Goal: Find specific page/section: Find specific page/section

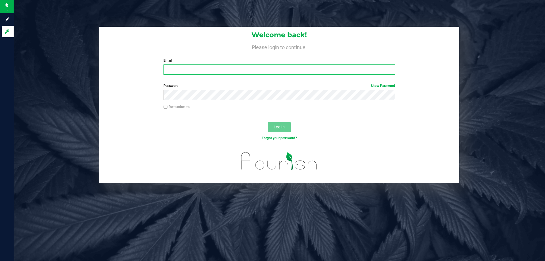
click at [329, 72] on input "Email" at bounding box center [278, 69] width 231 height 10
type input "[EMAIL_ADDRESS][DOMAIN_NAME]"
click at [268, 122] on button "Log In" at bounding box center [279, 127] width 23 height 10
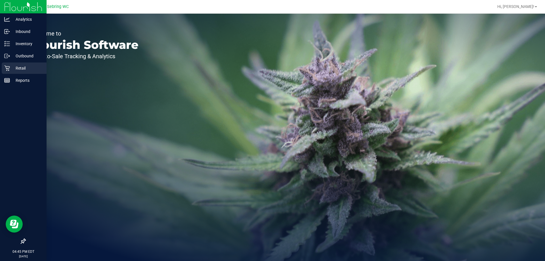
click at [18, 65] on p "Retail" at bounding box center [27, 68] width 34 height 7
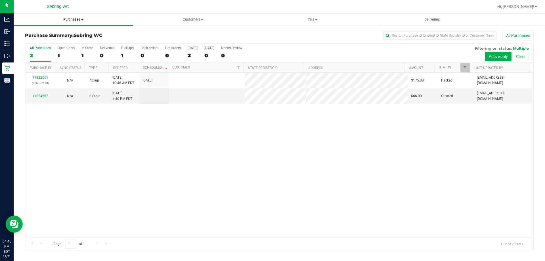
click at [65, 18] on span "Purchases" at bounding box center [73, 19] width 119 height 5
click at [40, 42] on span "Fulfillment" at bounding box center [31, 41] width 35 height 5
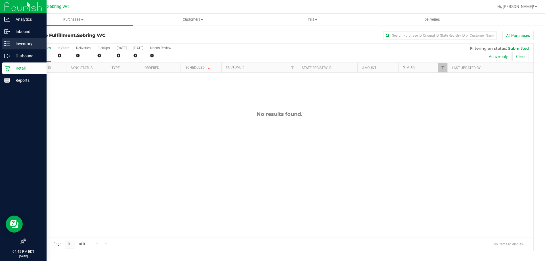
click at [23, 41] on p "Inventory" at bounding box center [27, 43] width 34 height 7
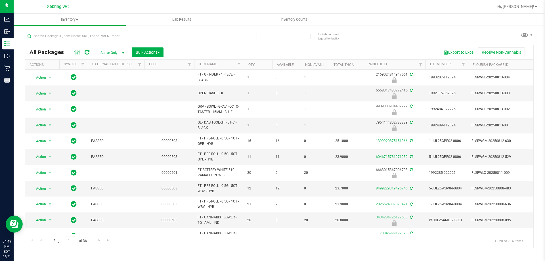
click at [361, 18] on ul "Inventory All packages All inventory Waste log Create inventory Lab Results Inv…" at bounding box center [286, 20] width 545 height 12
click at [361, 17] on ul "Inventory All packages All inventory Waste log Create inventory Lab Results Inv…" at bounding box center [286, 20] width 545 height 12
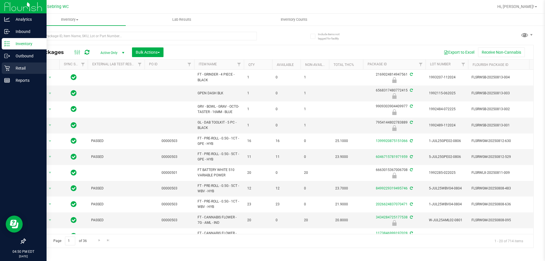
click at [25, 67] on p "Retail" at bounding box center [27, 68] width 34 height 7
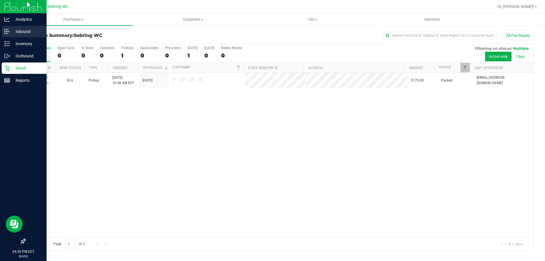
click at [24, 30] on p "Inbound" at bounding box center [27, 31] width 34 height 7
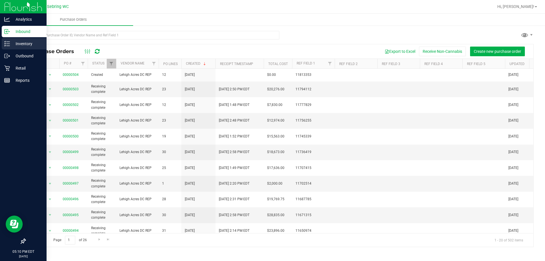
click at [8, 45] on icon at bounding box center [7, 44] width 6 height 6
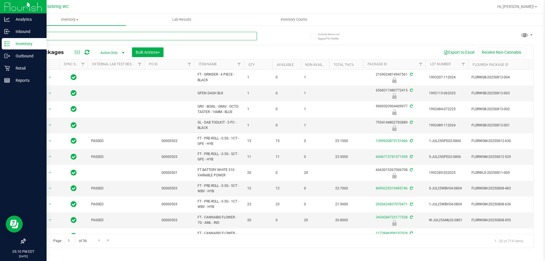
click at [102, 34] on input "text" at bounding box center [141, 36] width 232 height 9
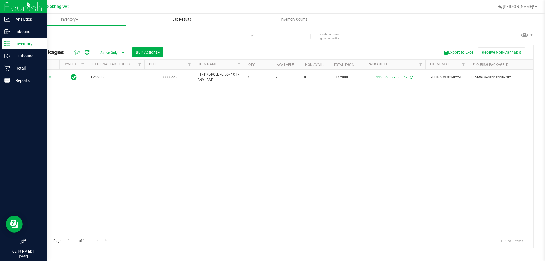
type input "sny"
click at [16, 65] on p "Retail" at bounding box center [27, 68] width 34 height 7
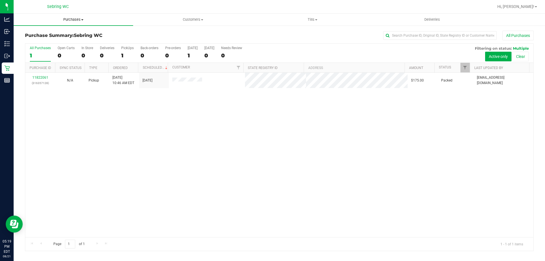
click at [72, 16] on uib-tab-heading "Purchases Summary of purchases Fulfillment All purchases" at bounding box center [73, 20] width 119 height 12
click at [57, 37] on li "Summary of purchases" at bounding box center [73, 34] width 119 height 7
click at [79, 18] on span "Purchases" at bounding box center [73, 19] width 119 height 5
click at [68, 38] on li "Fulfillment" at bounding box center [73, 41] width 119 height 7
